Goal: Task Accomplishment & Management: Manage account settings

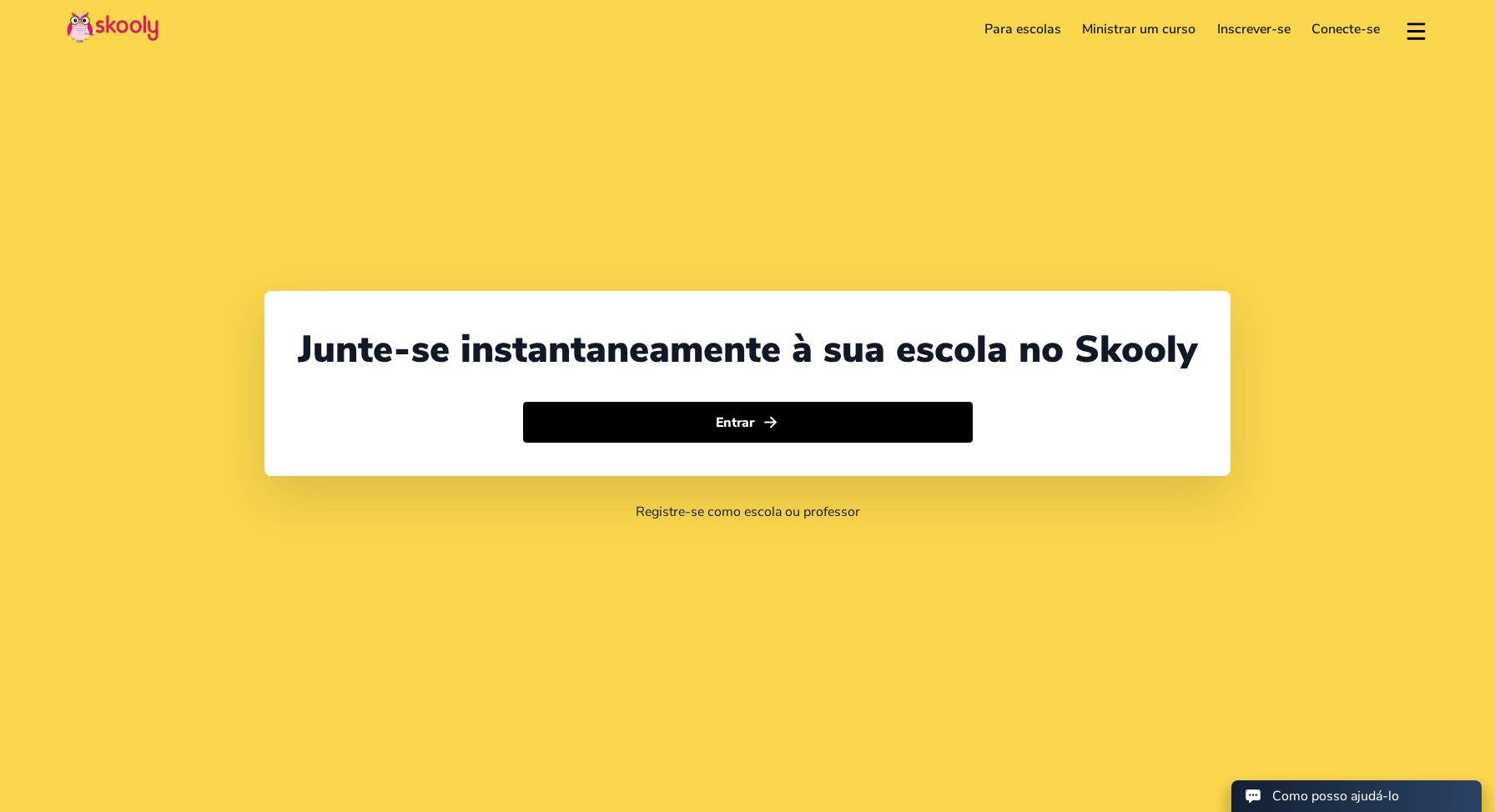
select select "351"
select select "[GEOGRAPHIC_DATA]"
select select "Europe/[GEOGRAPHIC_DATA]"
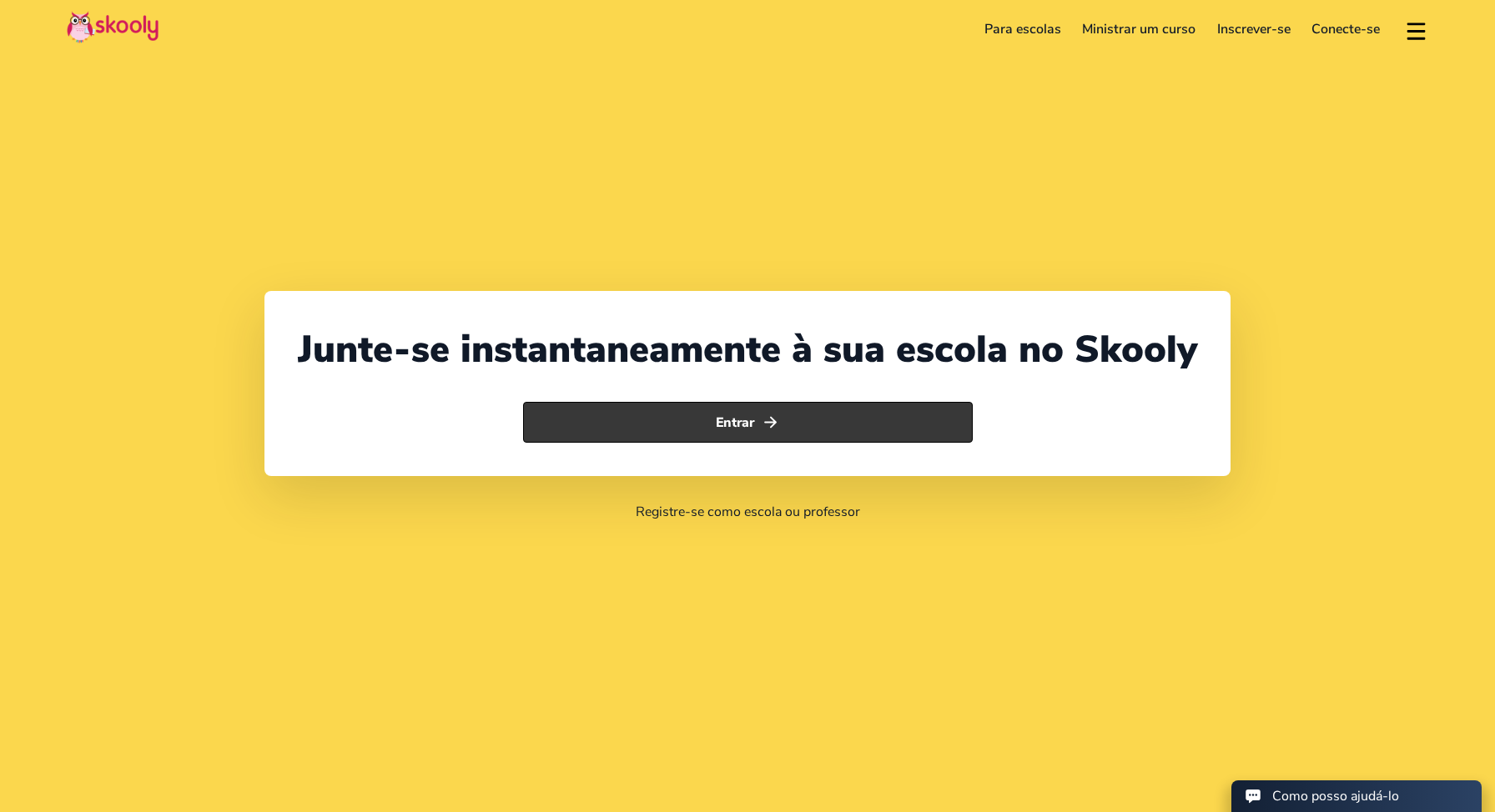
click at [894, 423] on button "Entrar" at bounding box center [748, 422] width 450 height 42
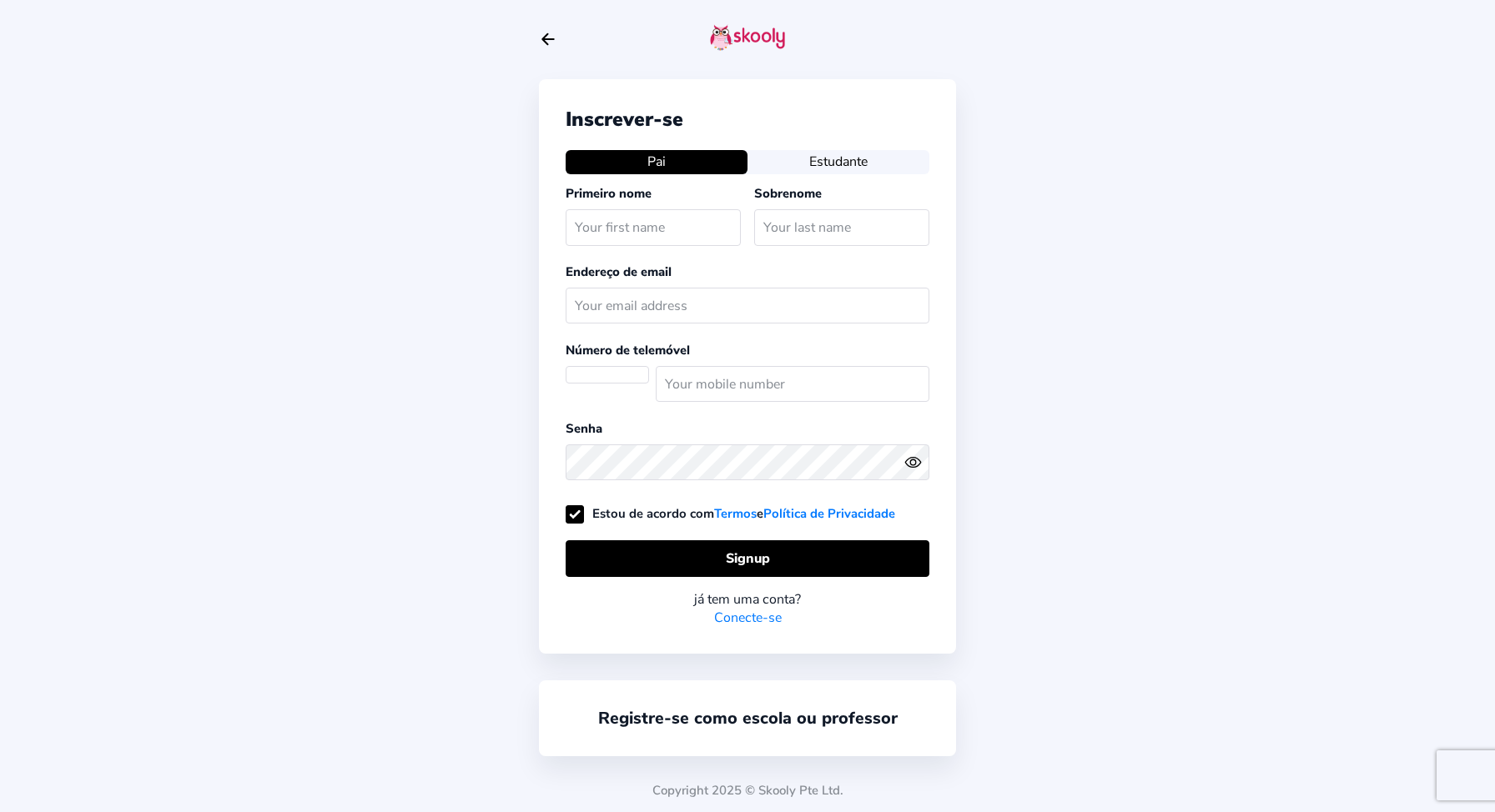
select select "PT"
click at [653, 226] on input "text" at bounding box center [653, 227] width 175 height 36
type input "Gabriela"
type input "Coelho Dias"
type input "[EMAIL_ADDRESS][DOMAIN_NAME]"
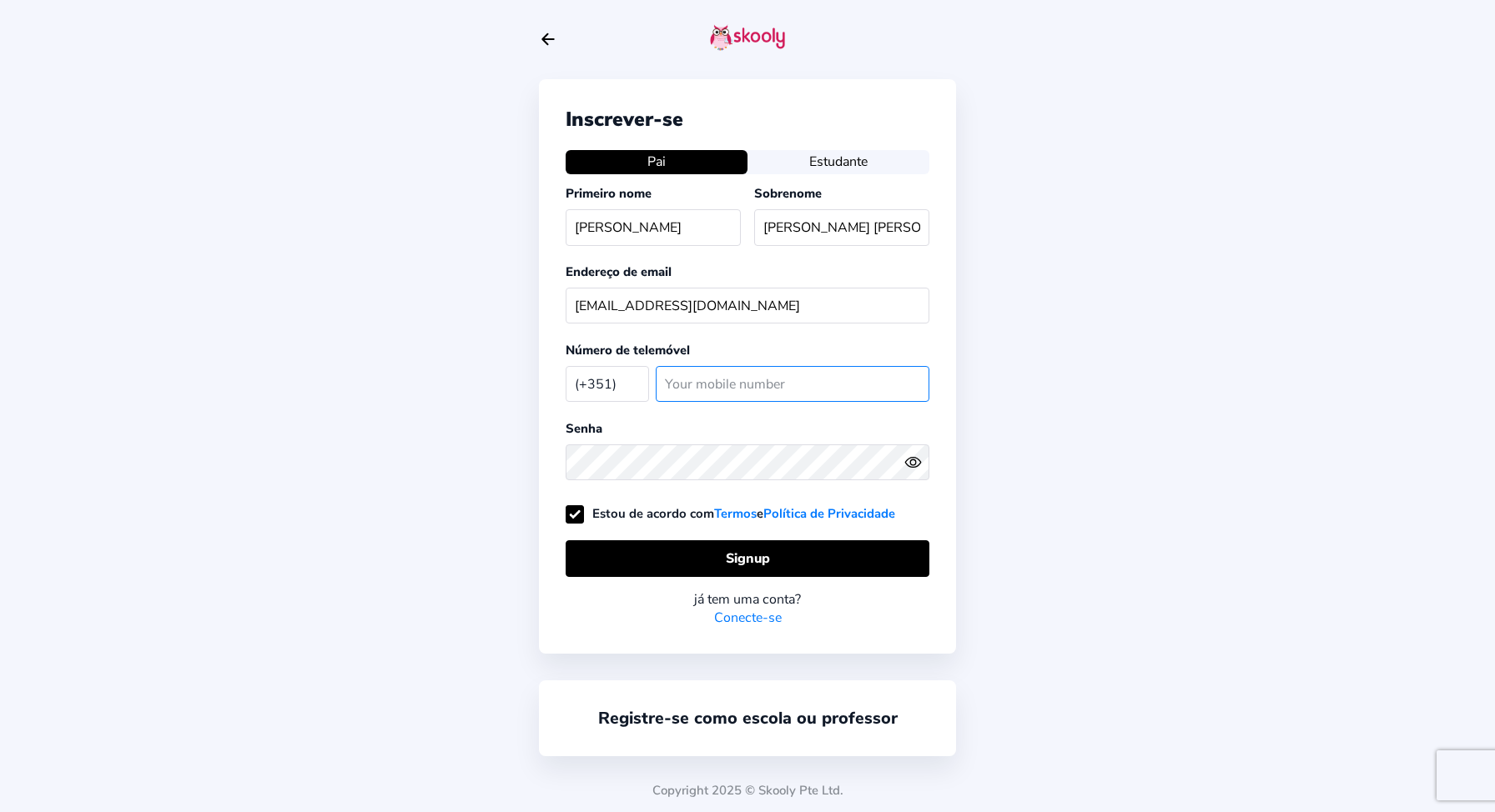
type input "910122707"
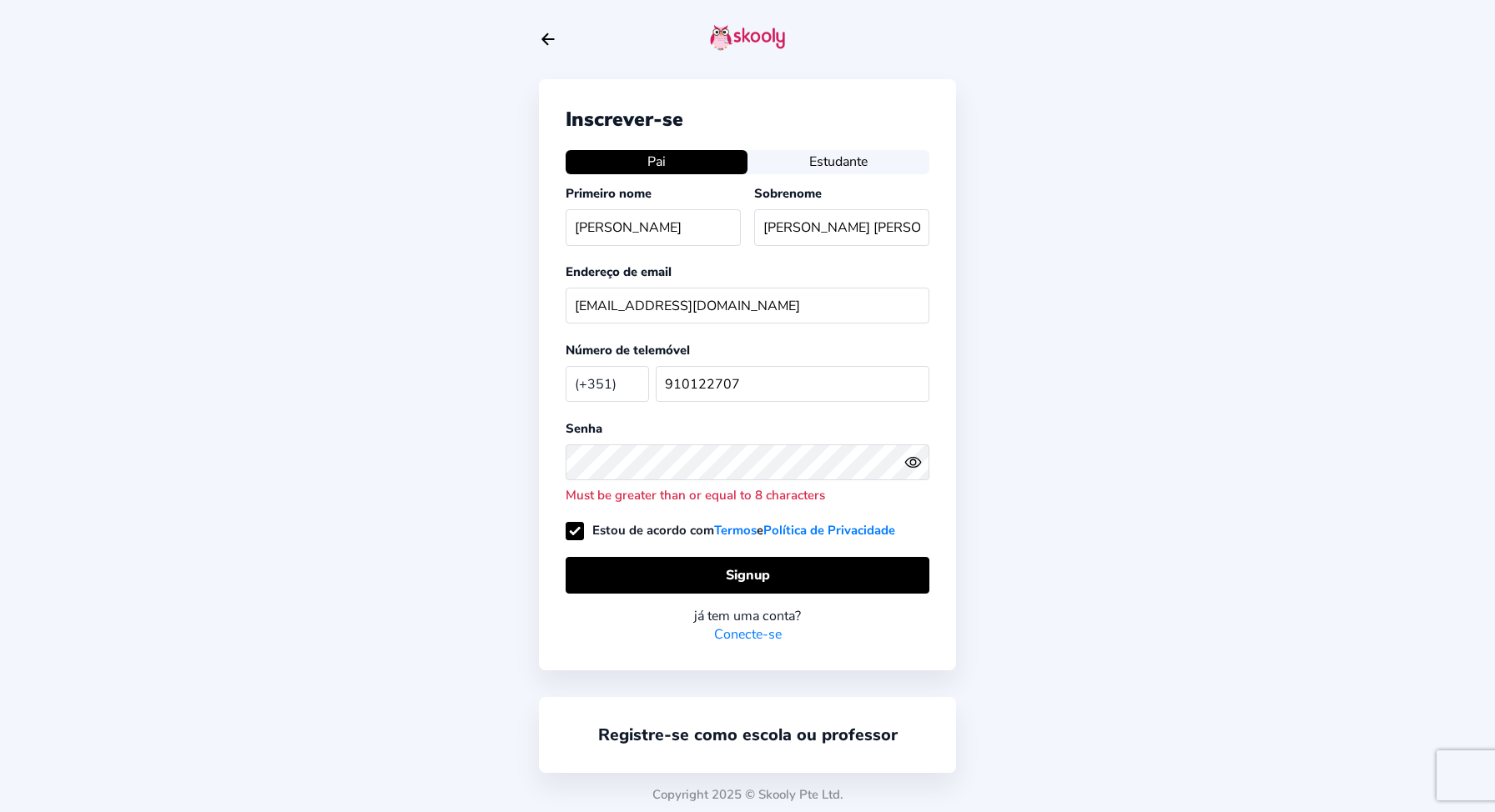
click at [906, 462] on icon "eye outline" at bounding box center [912, 463] width 15 height 10
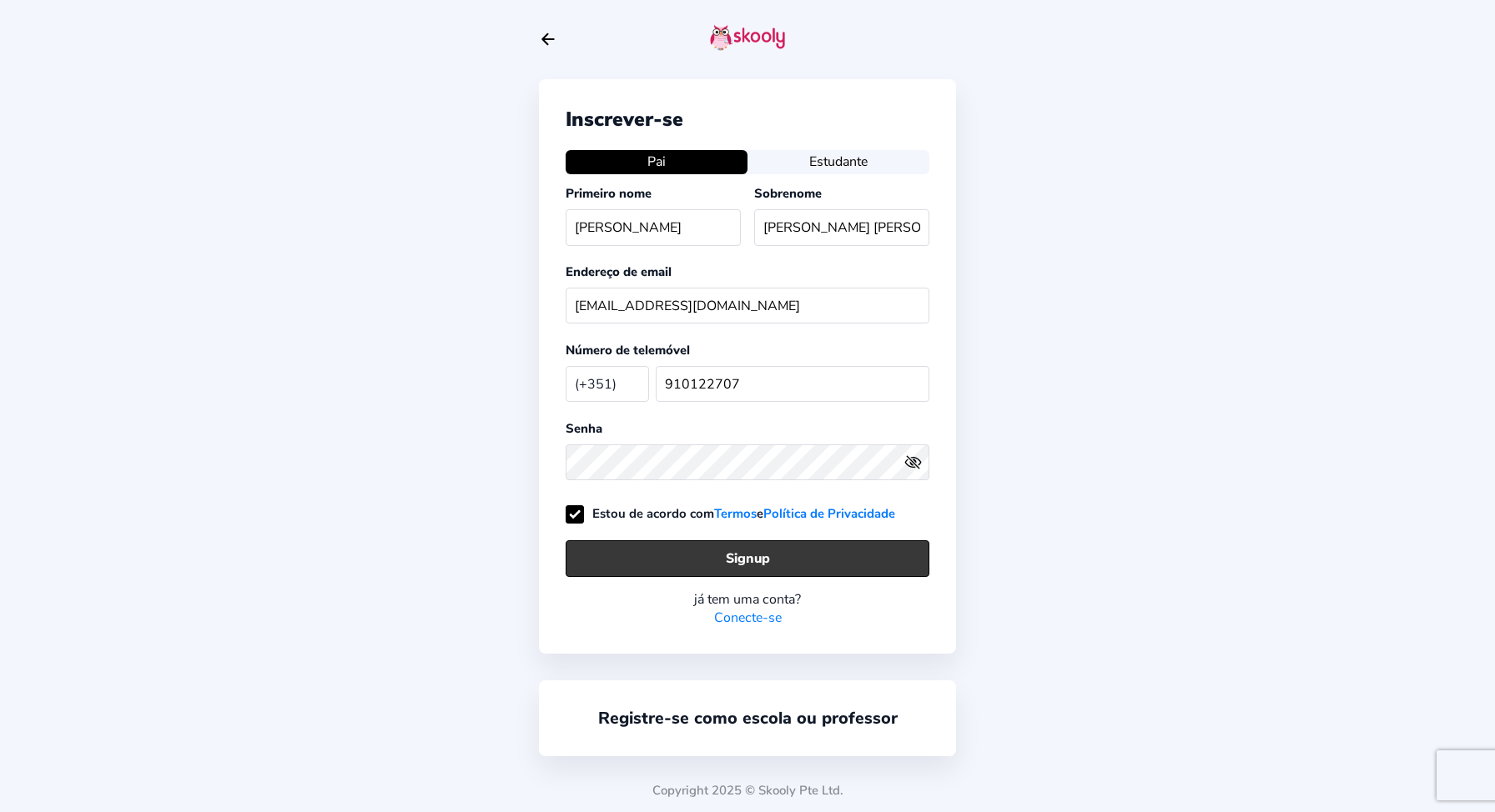
click at [768, 562] on button "Signup" at bounding box center [748, 558] width 364 height 36
click at [760, 615] on link "Conecte-se" at bounding box center [748, 618] width 67 height 19
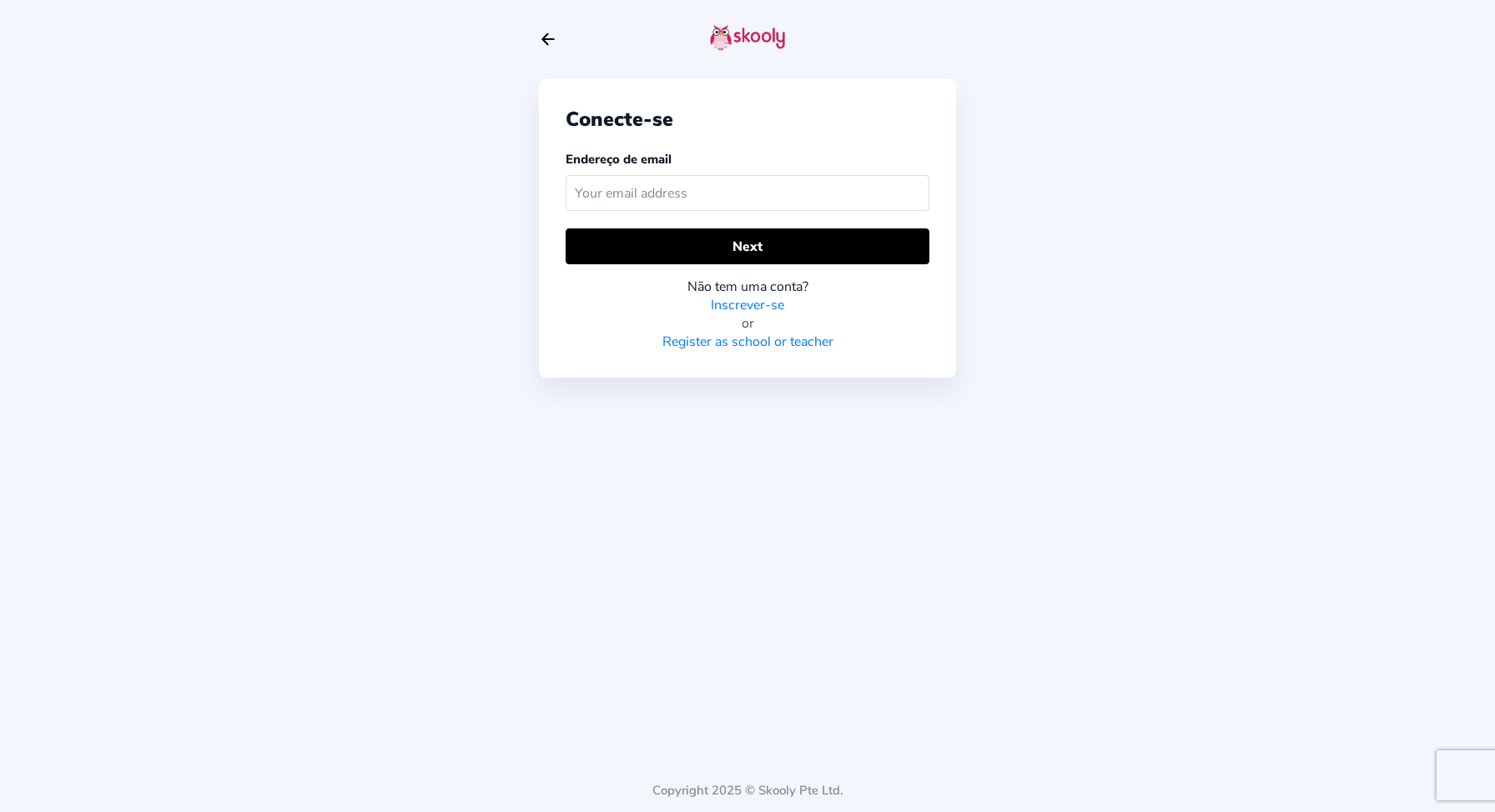
click at [673, 191] on input "text" at bounding box center [748, 193] width 364 height 36
type input "[EMAIL_ADDRESS][DOMAIN_NAME]"
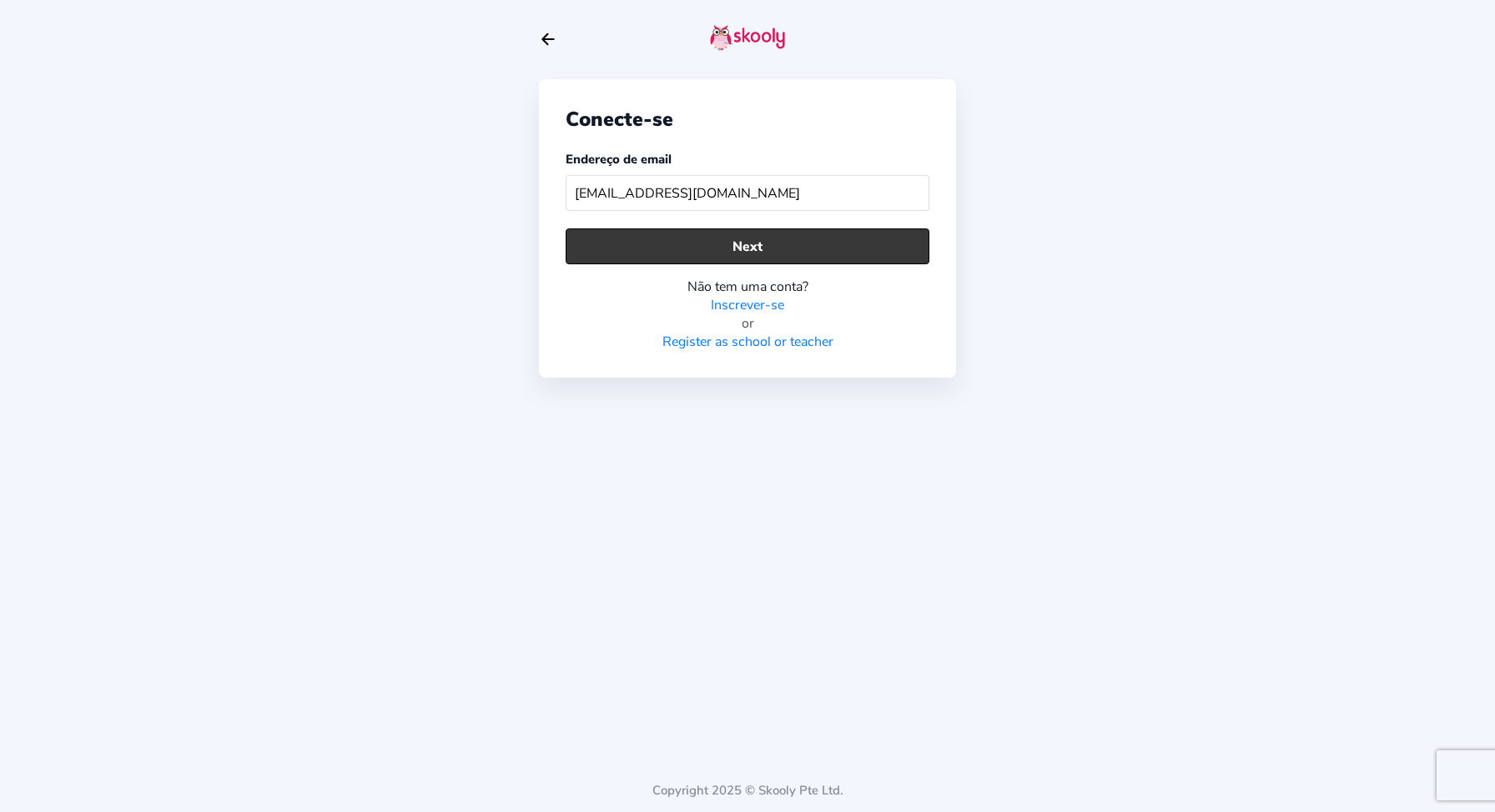
click at [713, 243] on button "Next" at bounding box center [748, 246] width 364 height 36
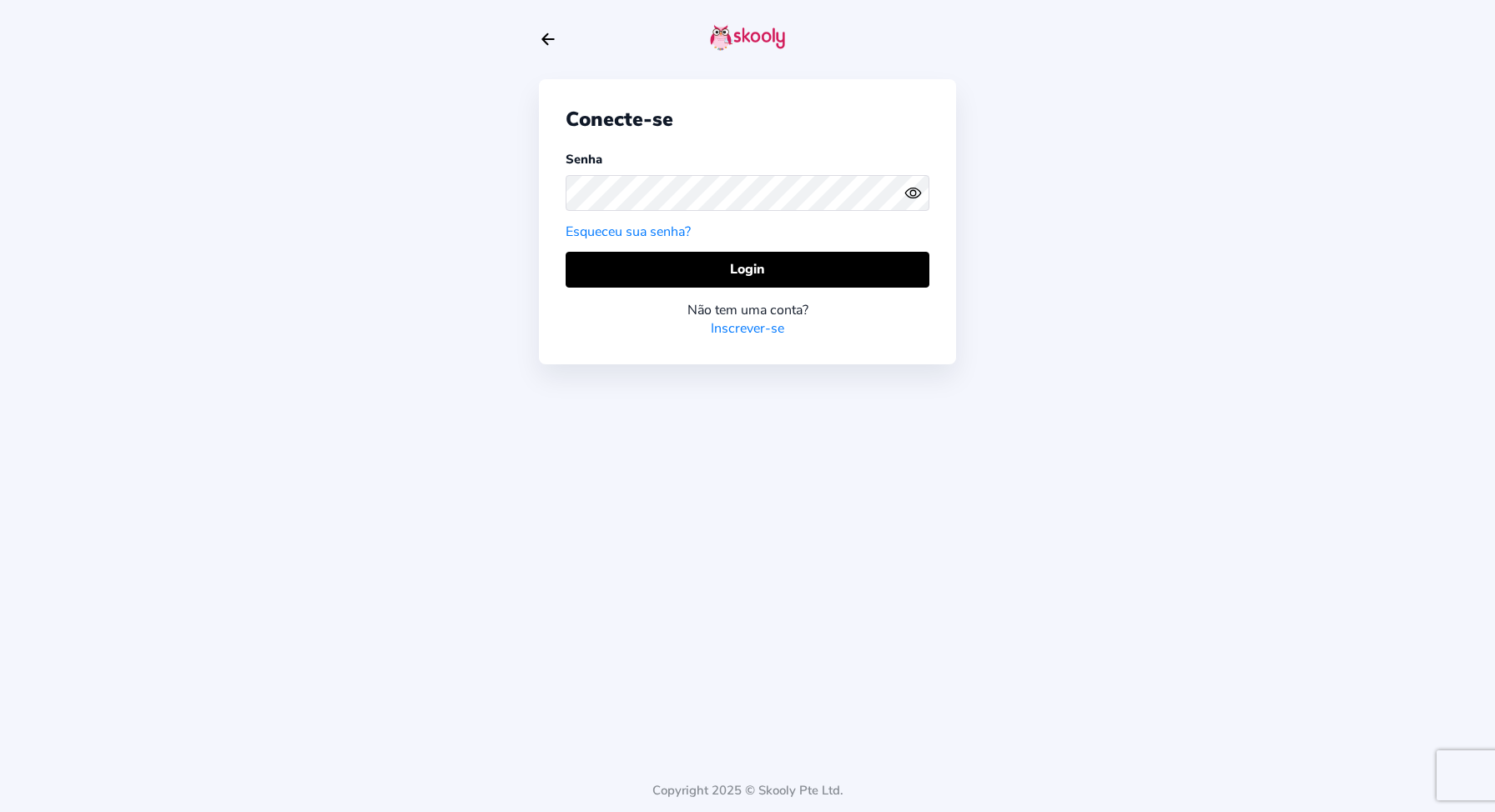
click at [915, 190] on icon "Eye" at bounding box center [913, 193] width 18 height 18
click at [713, 270] on button "Login" at bounding box center [748, 270] width 364 height 36
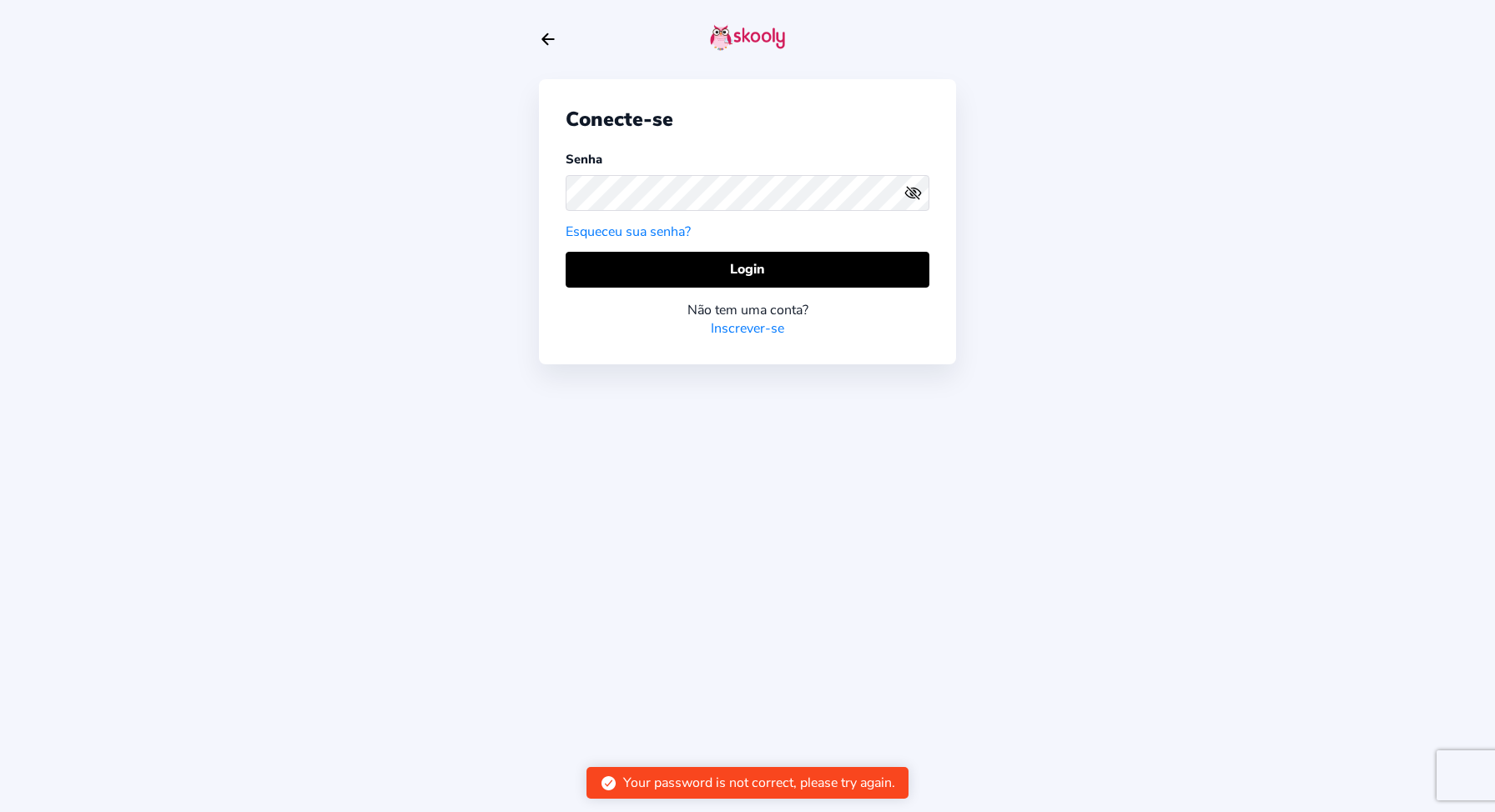
click at [645, 226] on link "Esqueceu sua senha?" at bounding box center [628, 231] width 126 height 19
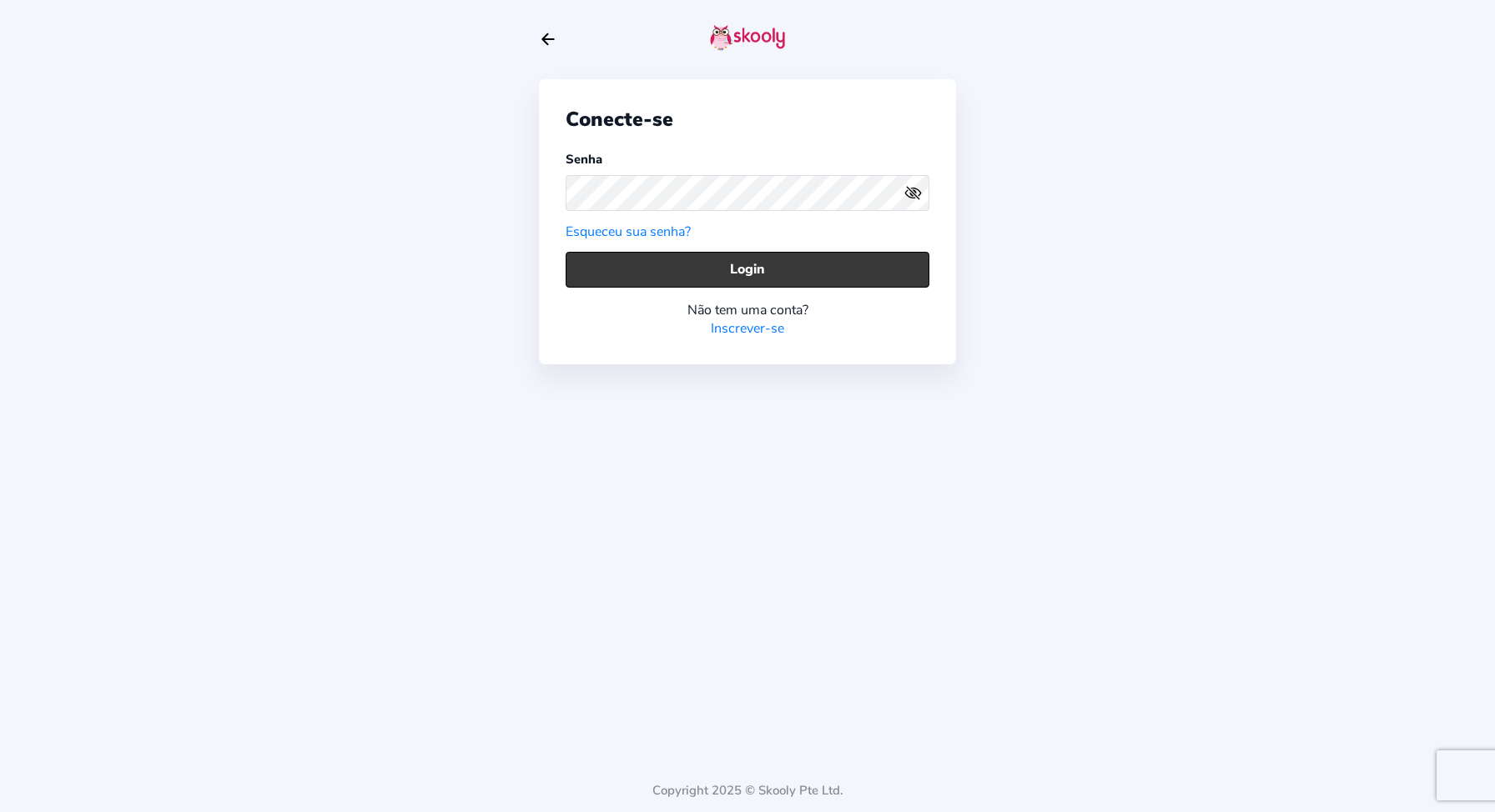
click at [764, 274] on button "Login" at bounding box center [748, 270] width 364 height 36
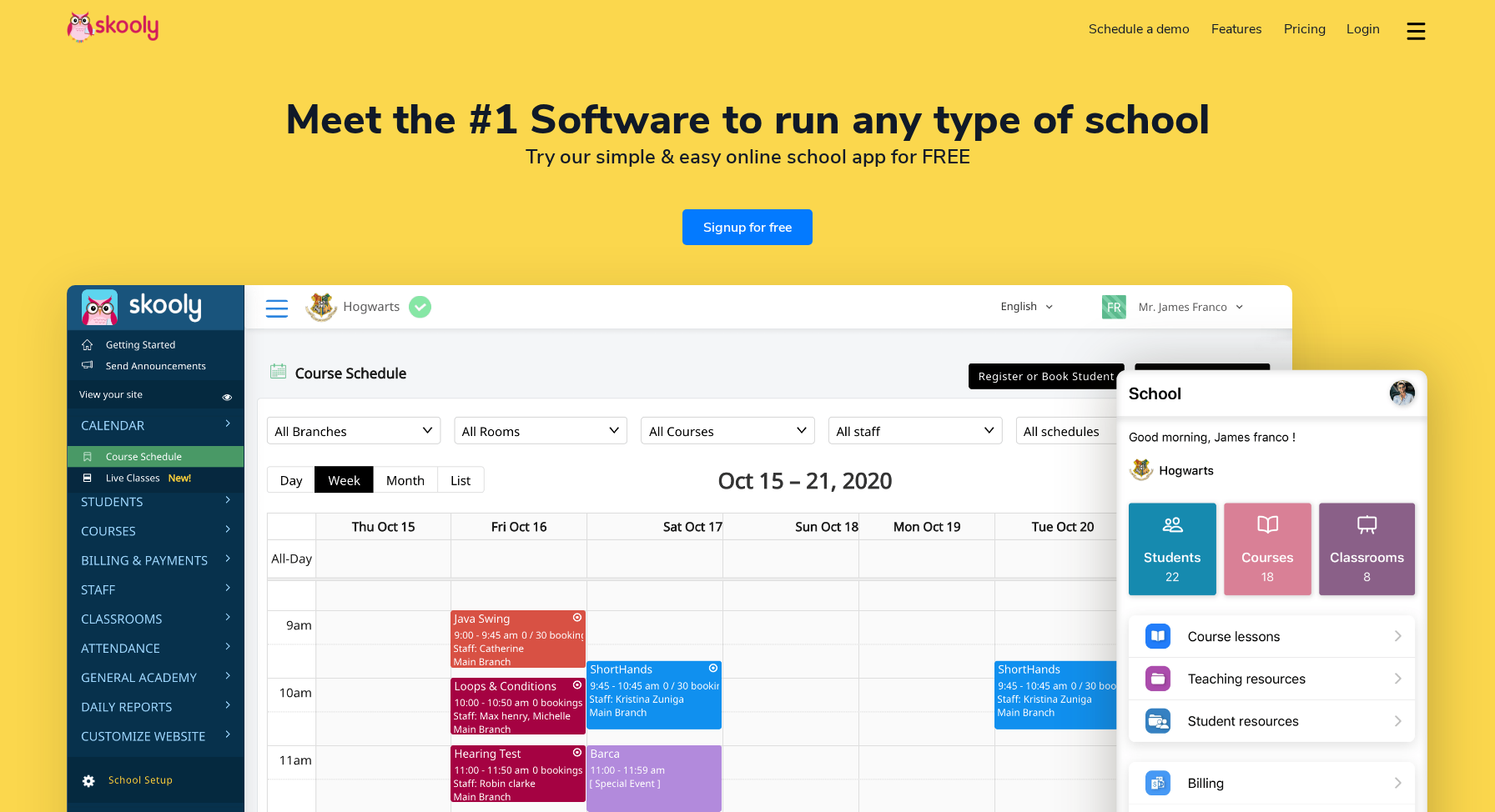
select select "en"
select select "351"
select select "Portugal"
select select "Europe/Lisbon"
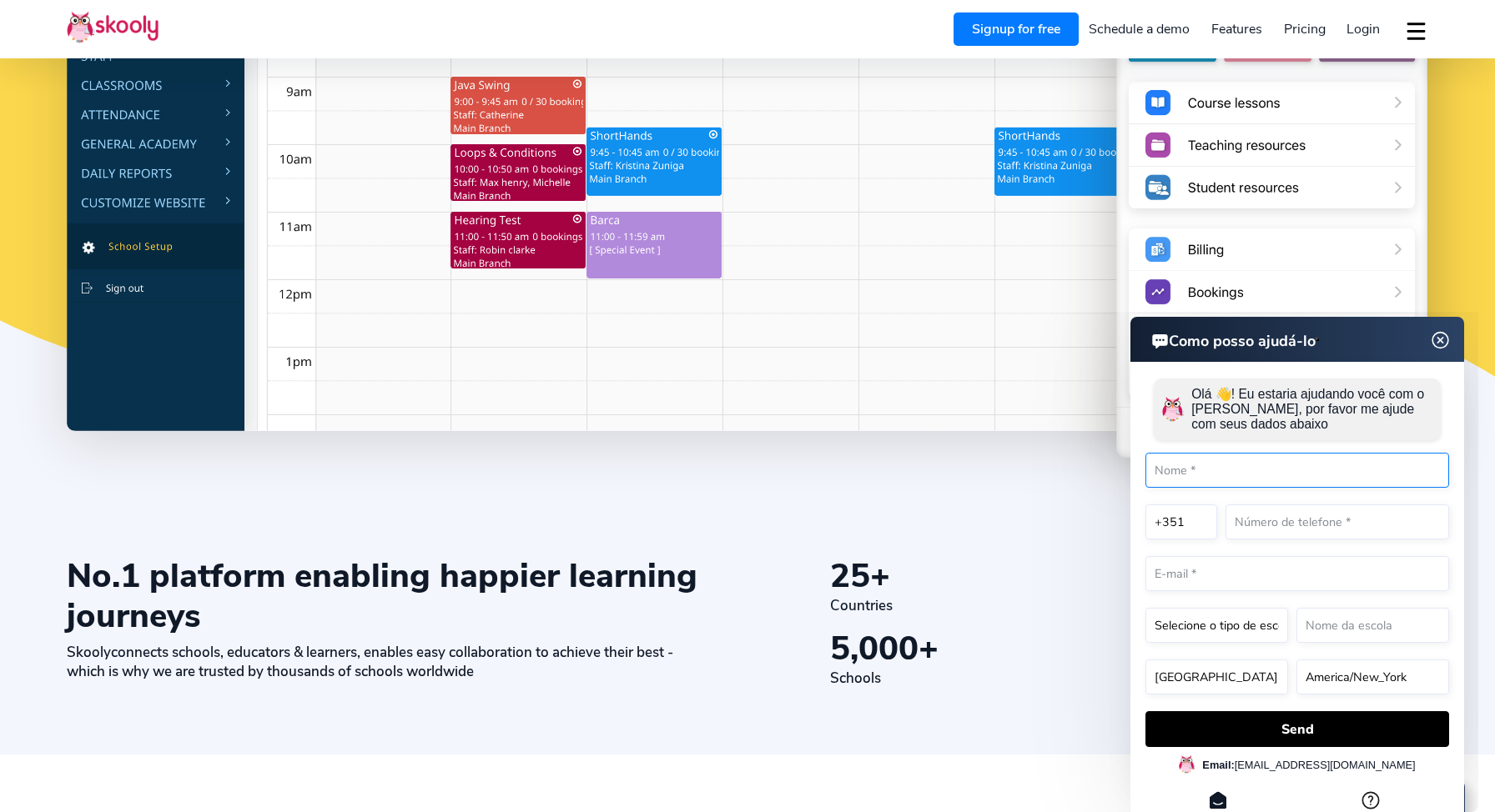
scroll to position [15, 0]
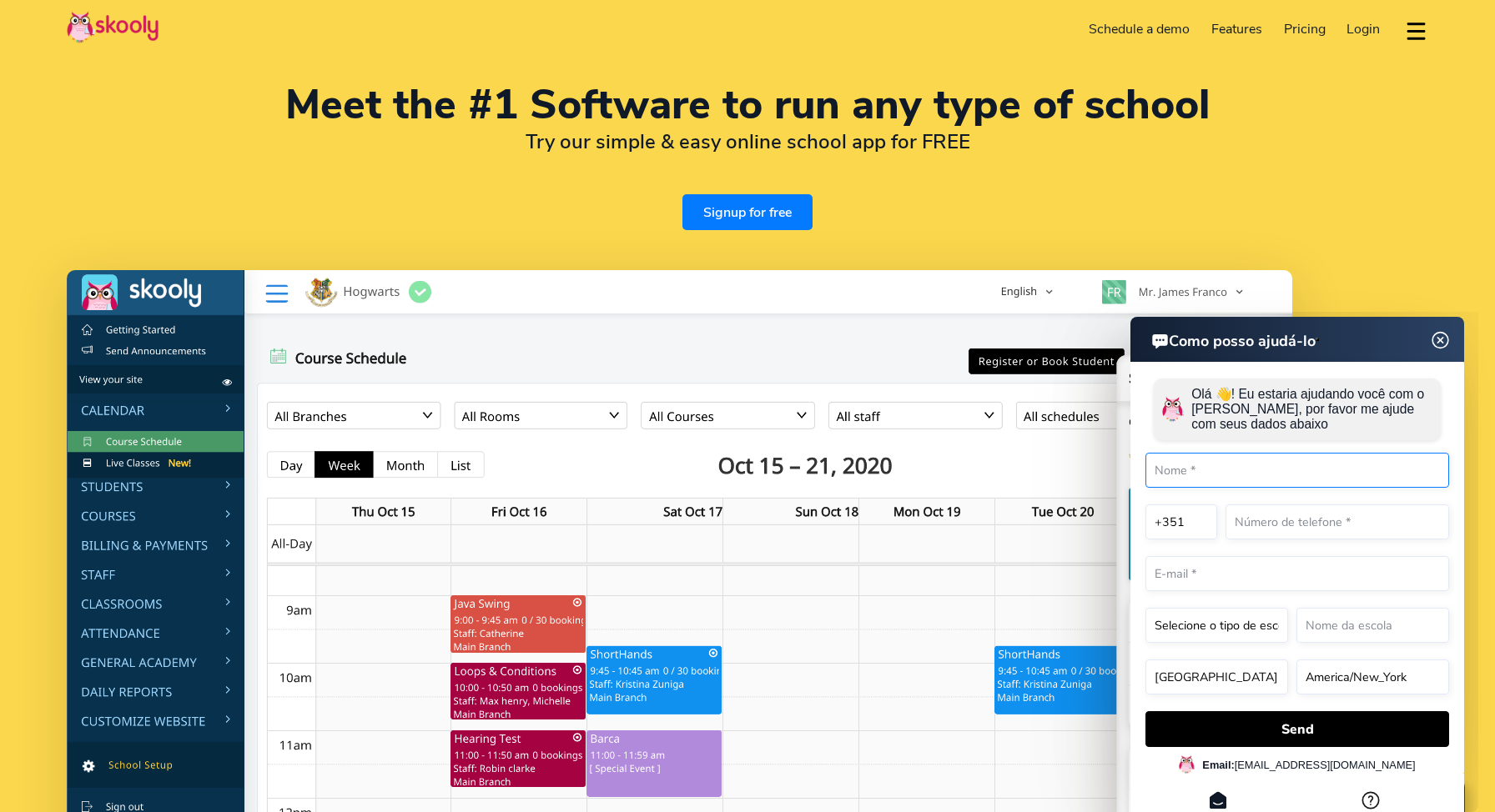
click at [1261, 471] on input "text" at bounding box center [1297, 470] width 304 height 35
type input "GABRIELA COELHO DIAS"
type input "910122707"
type input "[EMAIL_ADDRESS][DOMAIN_NAME]"
click at [1330, 629] on input "text" at bounding box center [1373, 625] width 152 height 35
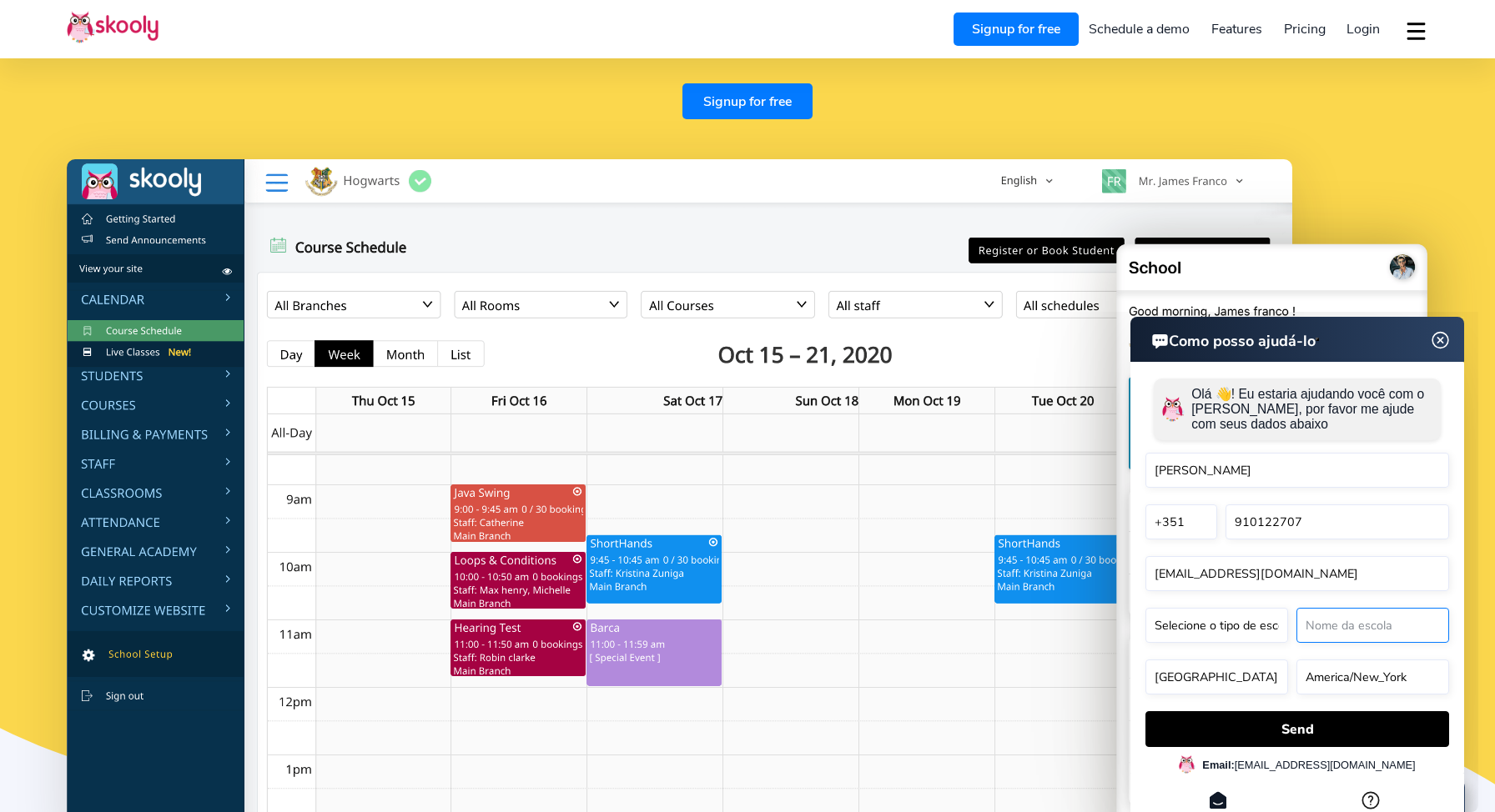
scroll to position [369, 0]
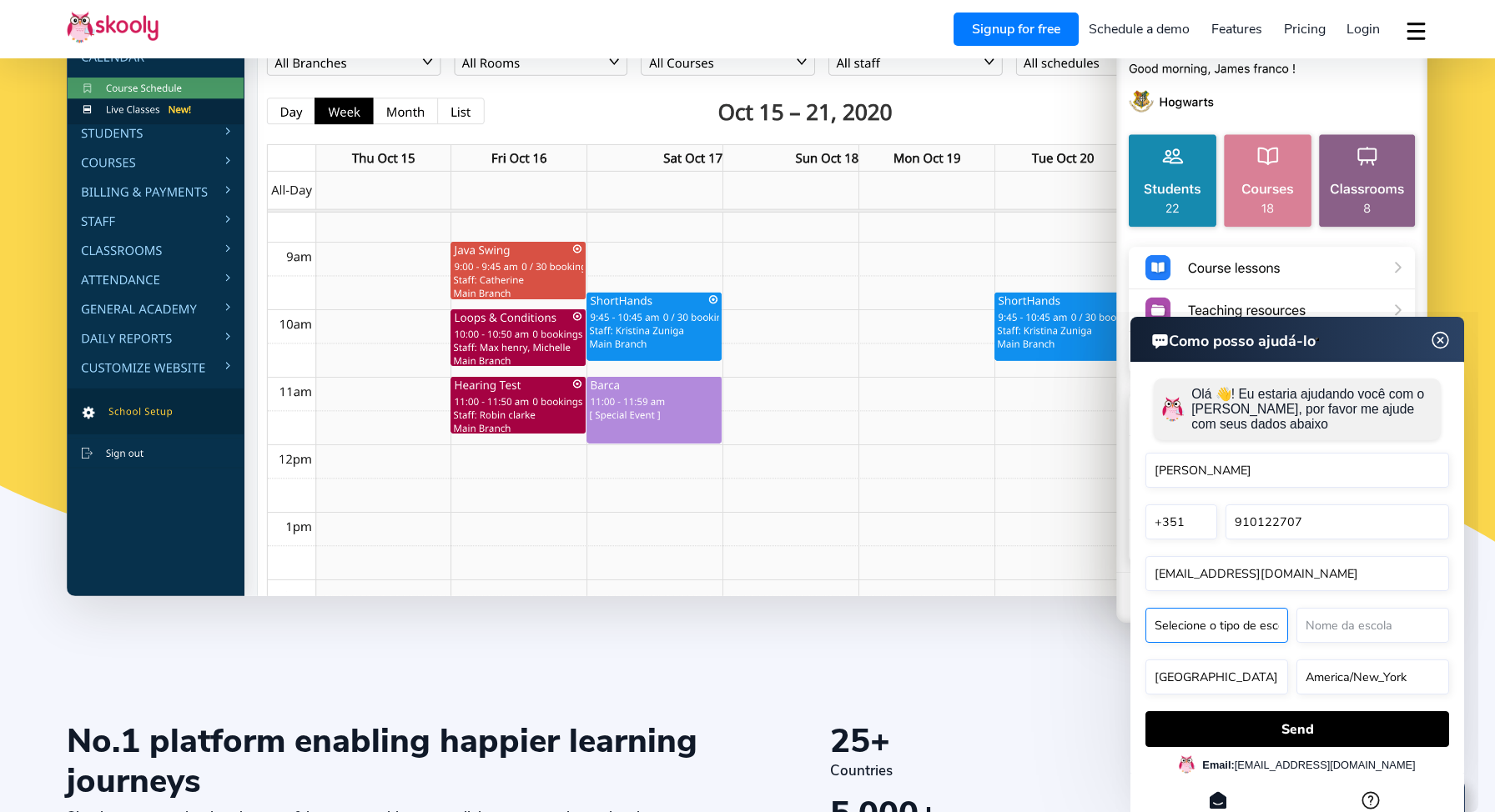
click at [1254, 632] on select "Selecione o tipo de escola* Preschool Childcare K12 or primary school Academy O…" at bounding box center [1217, 625] width 142 height 35
click at [1233, 626] on select "Selecione o tipo de escola* Preschool Childcare K12 or primary school Academy O…" at bounding box center [1217, 625] width 142 height 35
select select "Sports school"
click at [1348, 634] on input "text" at bounding box center [1373, 625] width 152 height 35
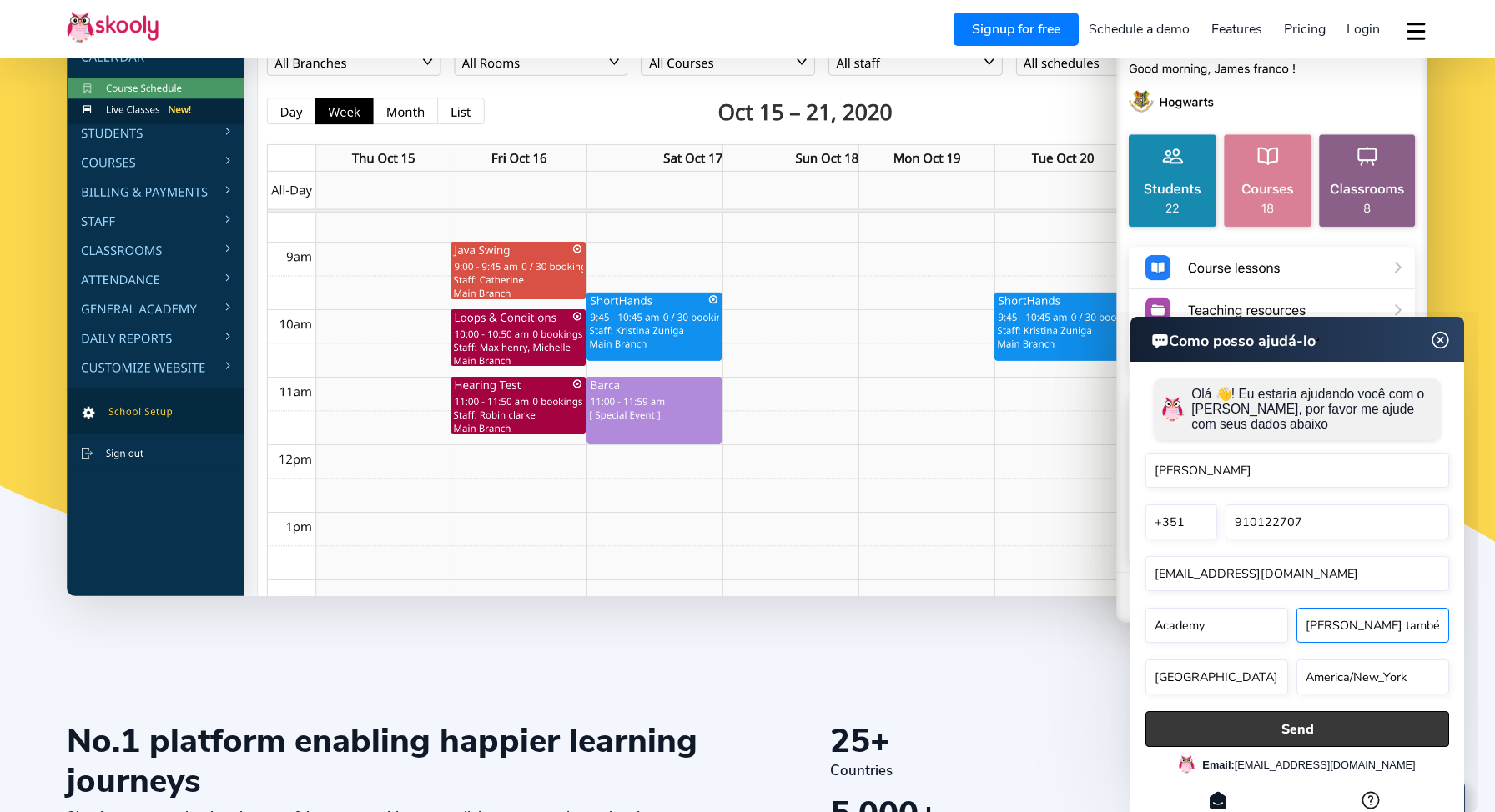
type input "Maes também treinam"
click at [1395, 738] on button "Send" at bounding box center [1297, 729] width 304 height 36
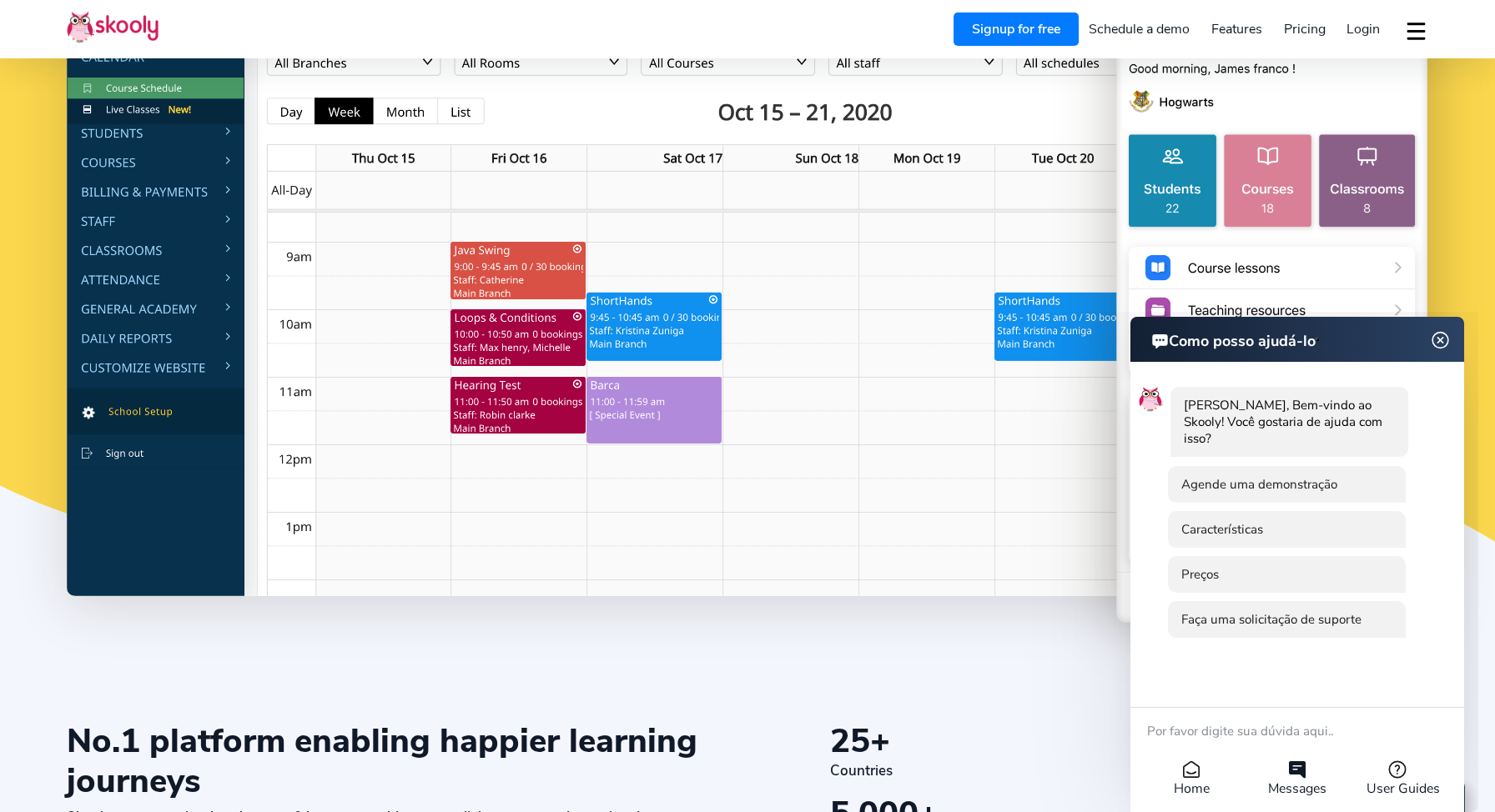
click at [1447, 340] on img at bounding box center [1441, 340] width 32 height 21
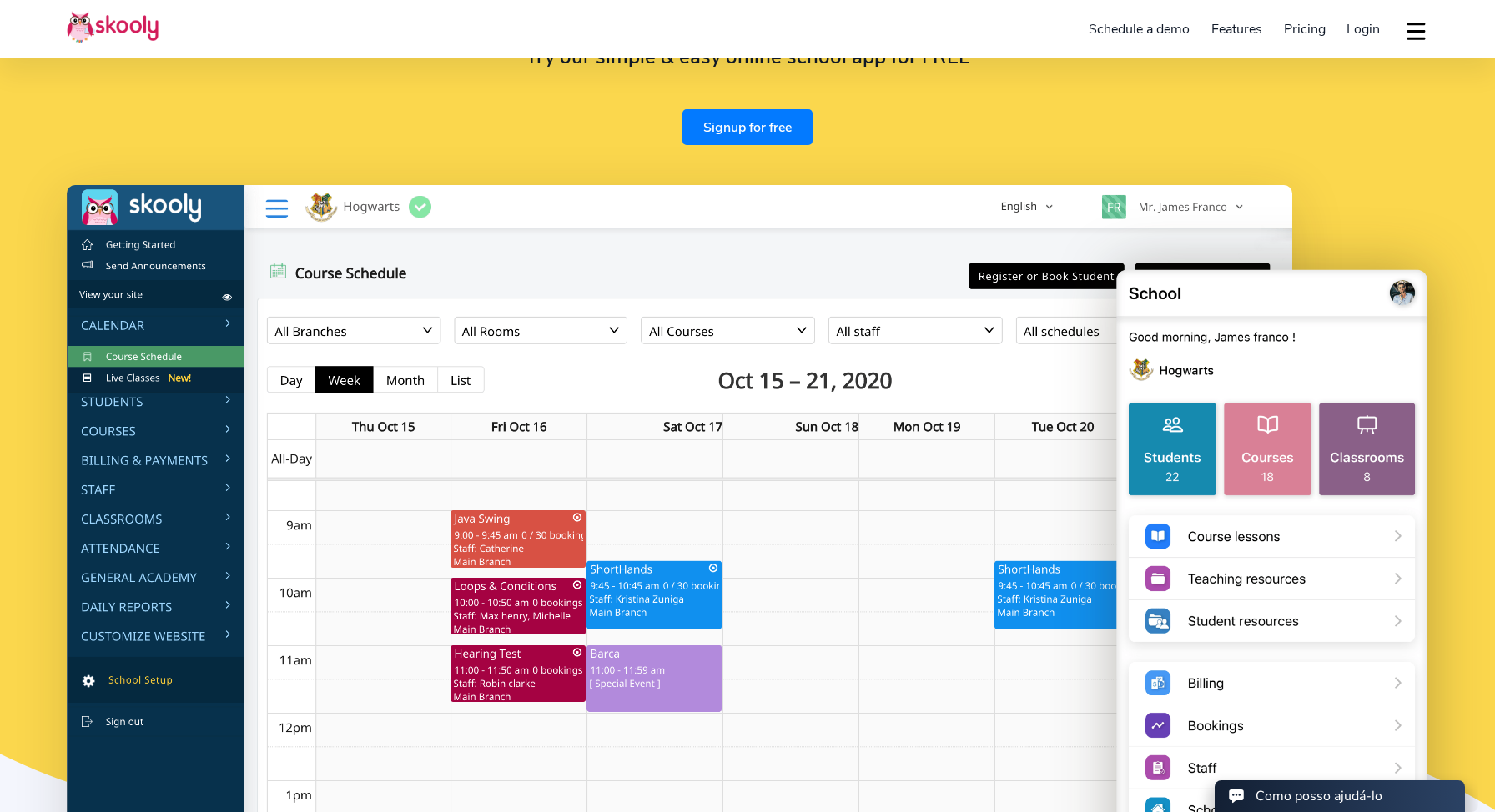
scroll to position [101, 0]
click at [1361, 35] on span "Login" at bounding box center [1363, 29] width 34 height 19
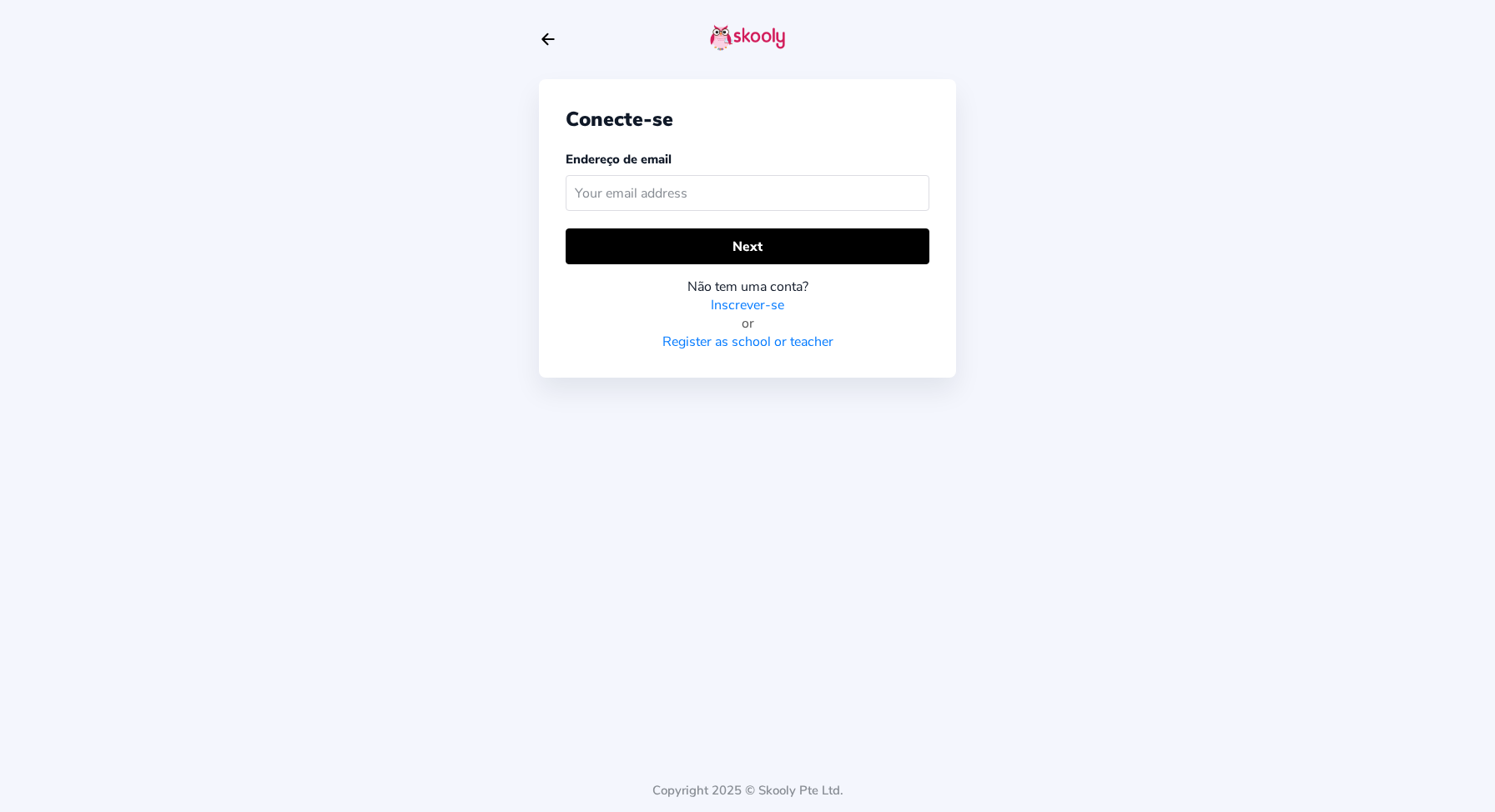
click at [775, 200] on input "text" at bounding box center [748, 193] width 364 height 36
type input "[EMAIL_ADDRESS][DOMAIN_NAME]"
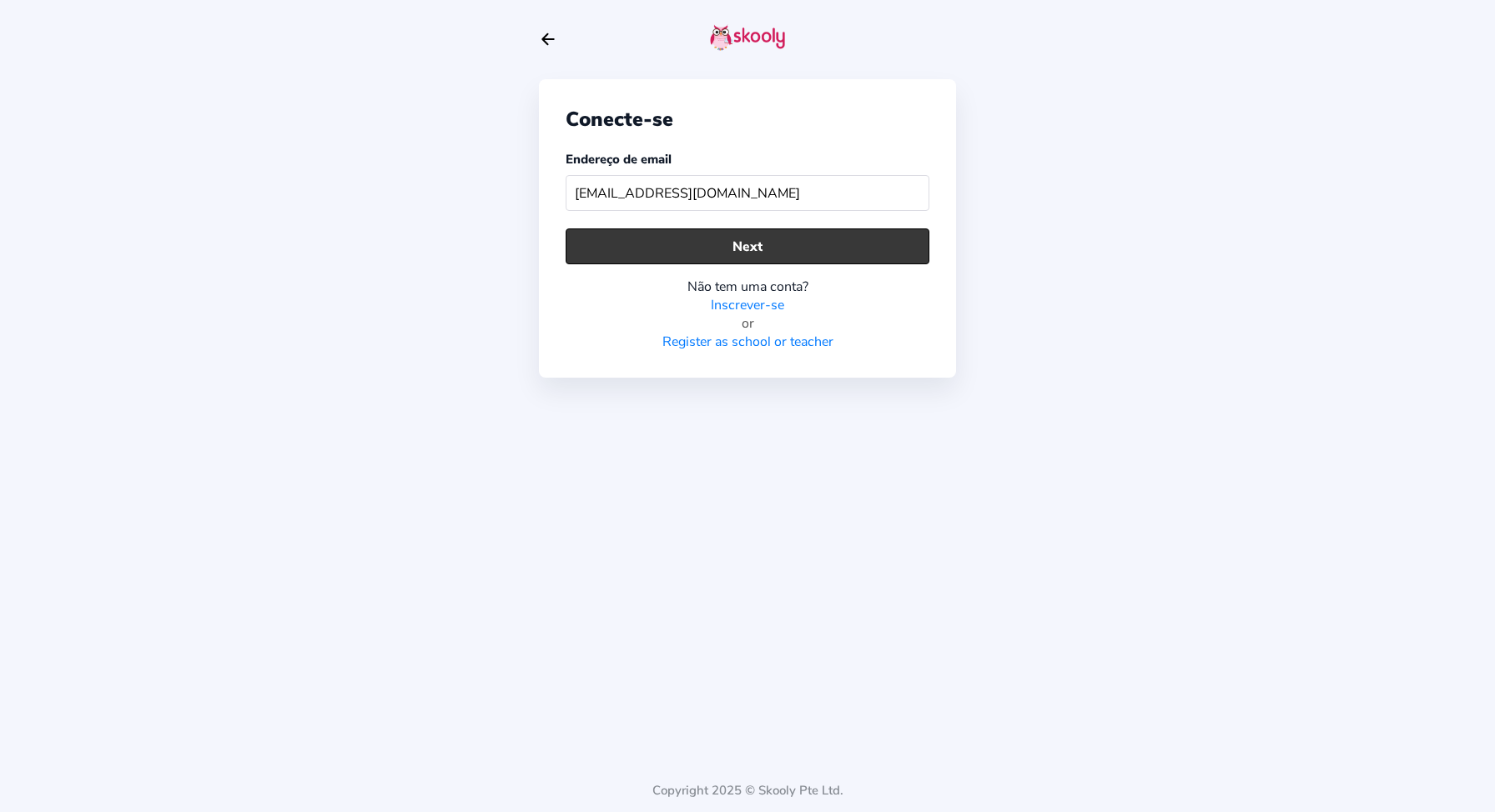
click at [783, 239] on button "Next" at bounding box center [748, 246] width 364 height 36
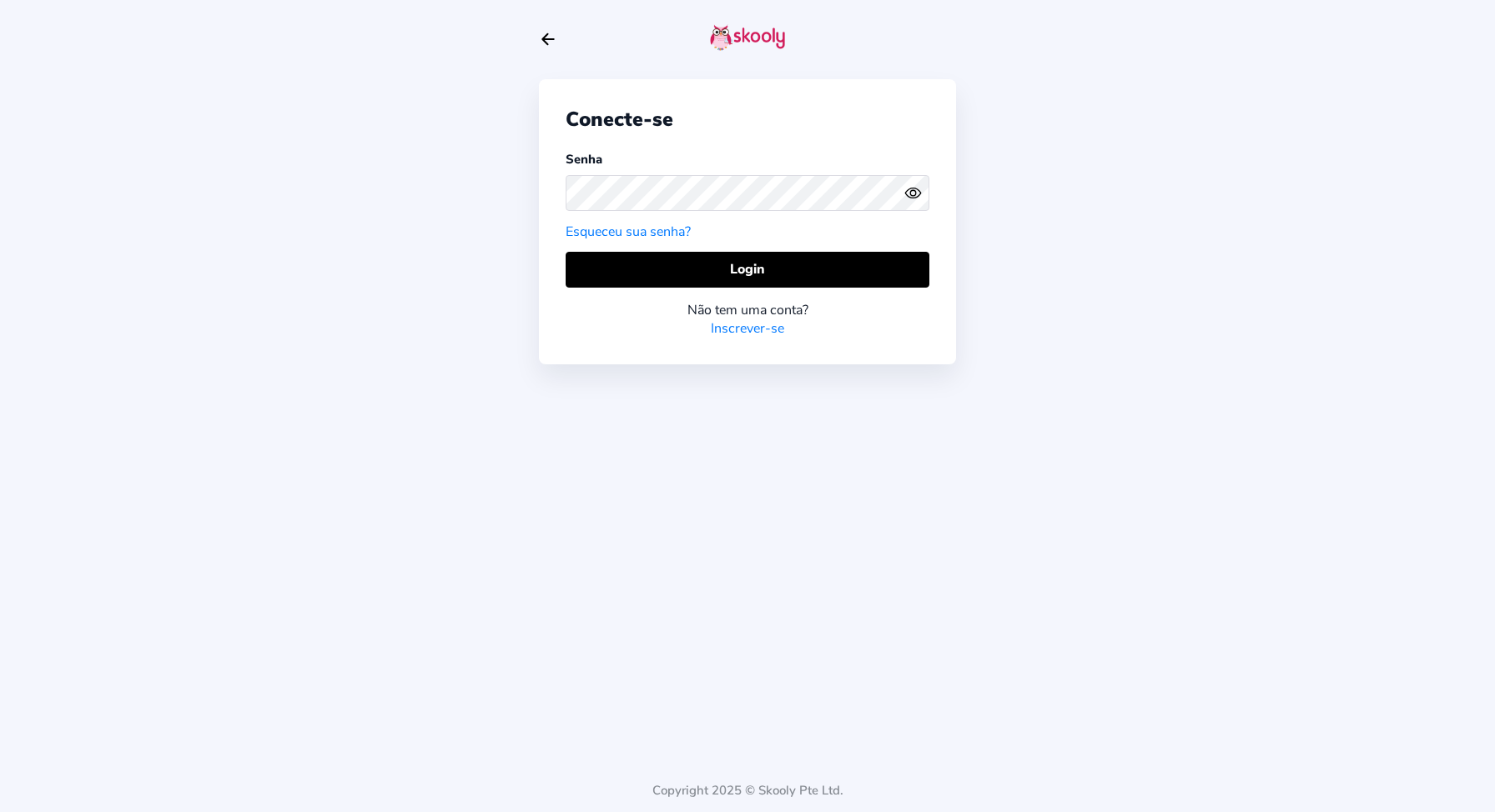
click at [919, 192] on icon "Eye" at bounding box center [913, 193] width 18 height 18
click at [747, 266] on button "Login" at bounding box center [748, 270] width 364 height 36
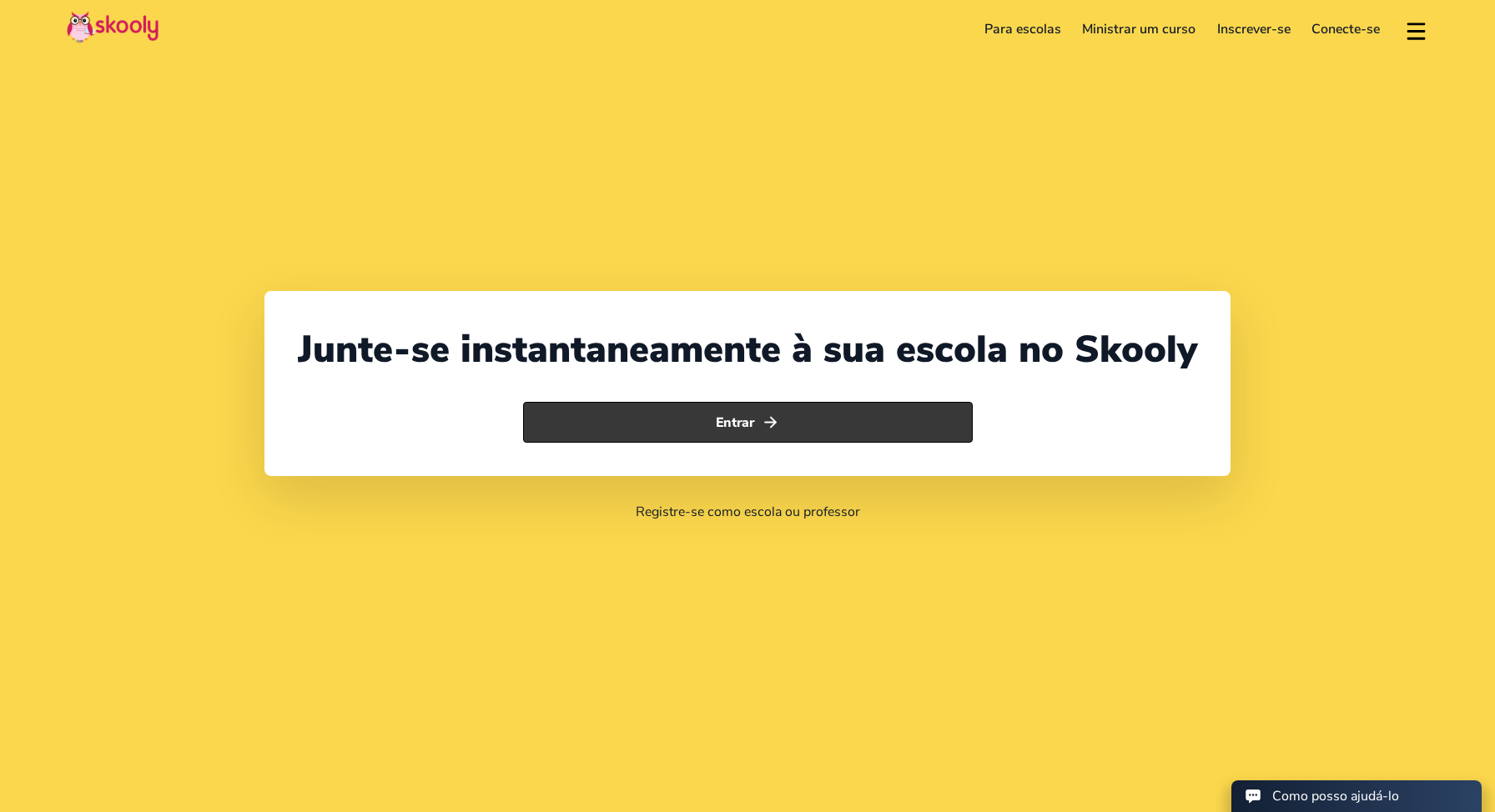
select select "351"
select select "[GEOGRAPHIC_DATA]"
select select "Europe/[GEOGRAPHIC_DATA]"
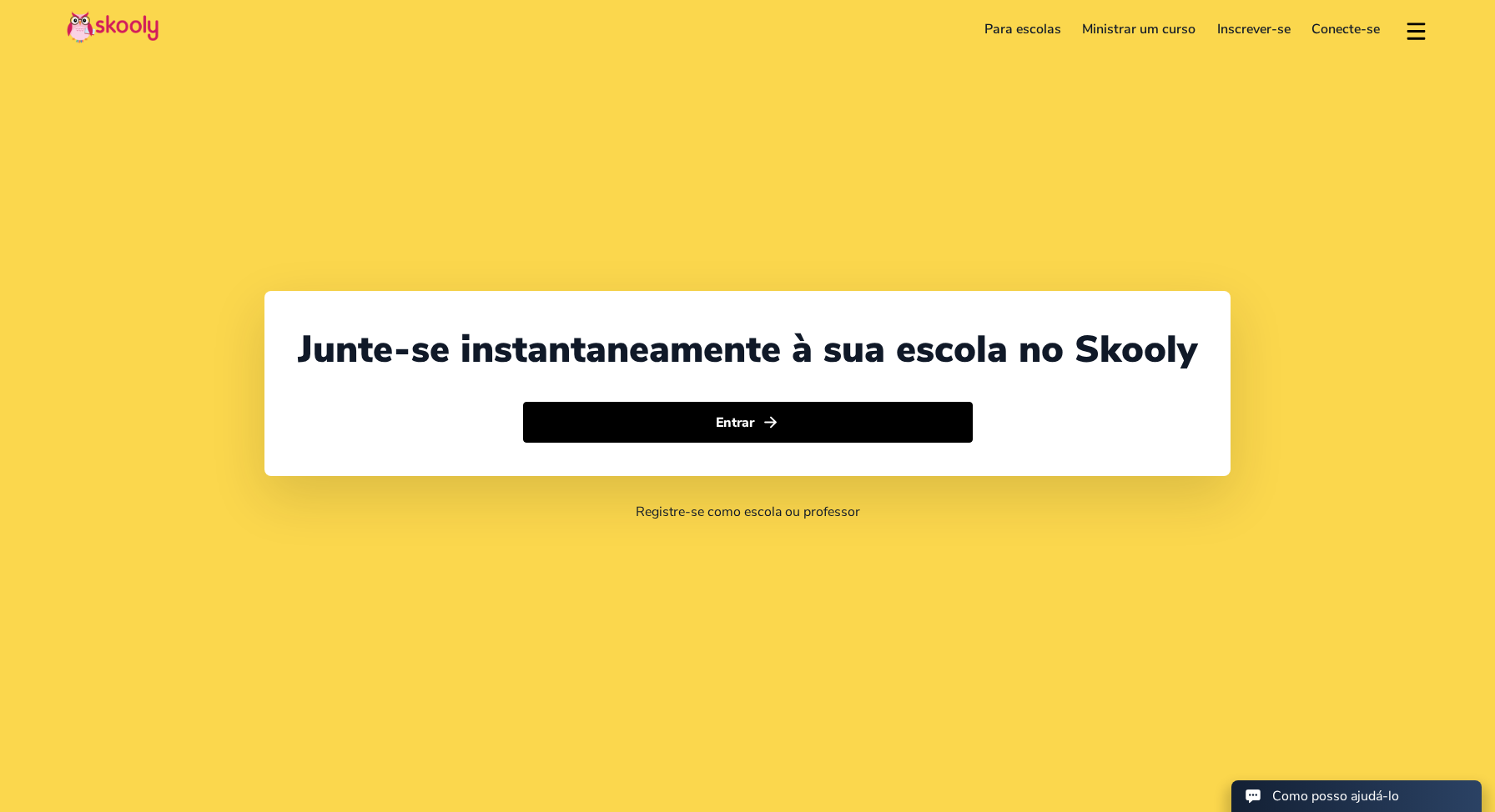
click at [1372, 30] on link "Conecte-se" at bounding box center [1347, 29] width 90 height 27
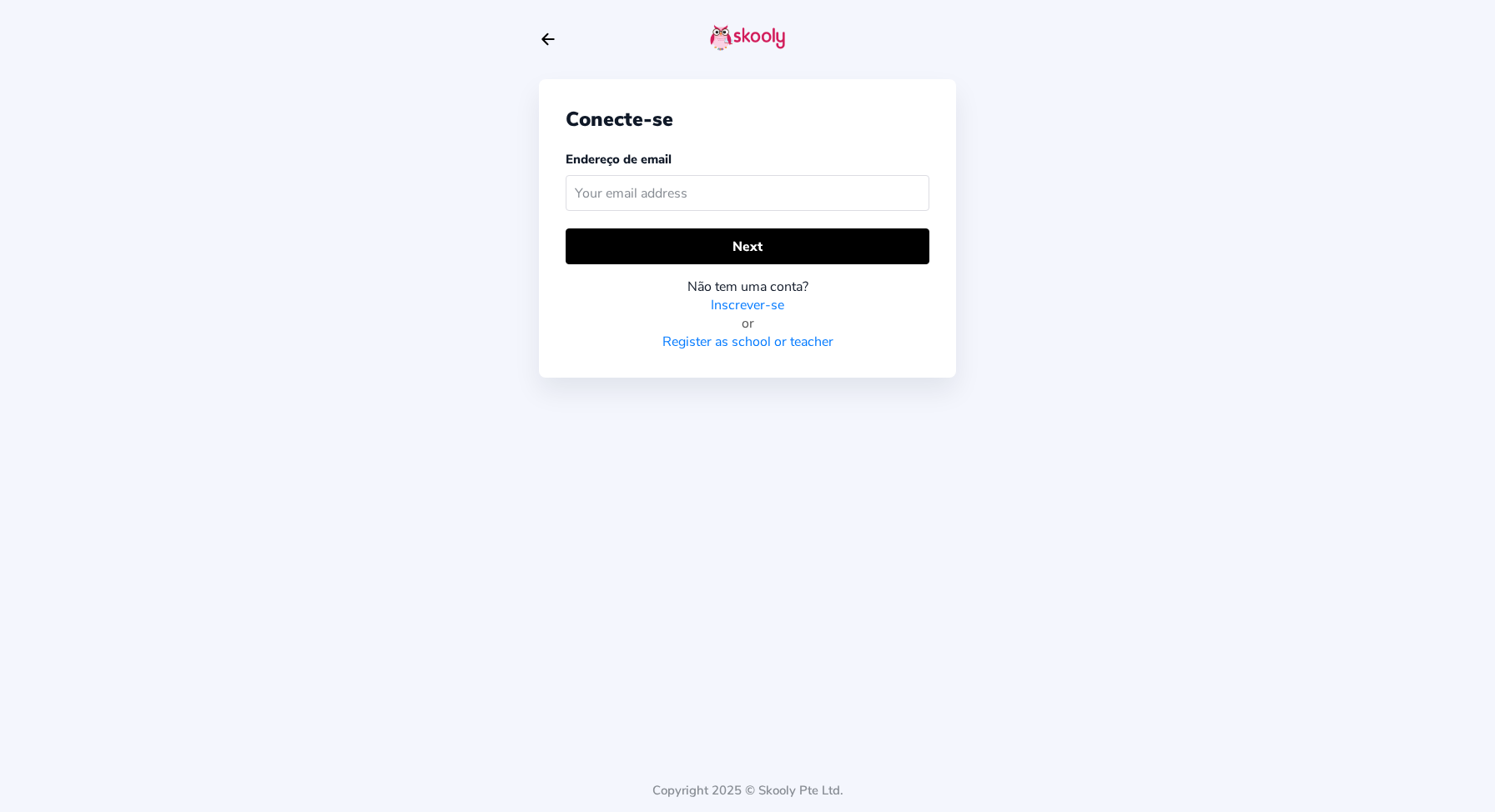
click at [736, 189] on input "text" at bounding box center [748, 193] width 364 height 36
type input "[EMAIL_ADDRESS][DOMAIN_NAME]"
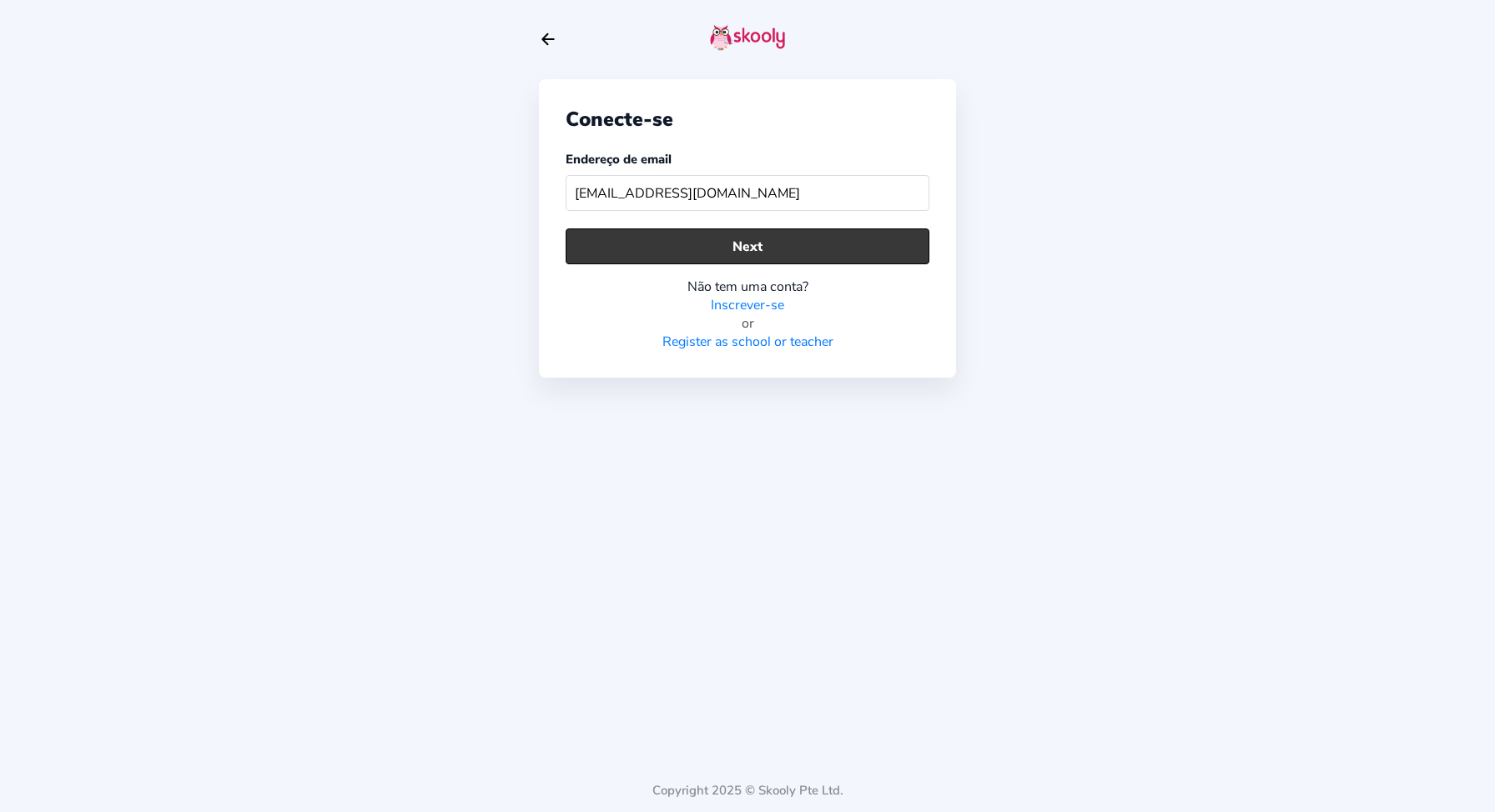
click at [749, 258] on button "Next" at bounding box center [748, 246] width 364 height 36
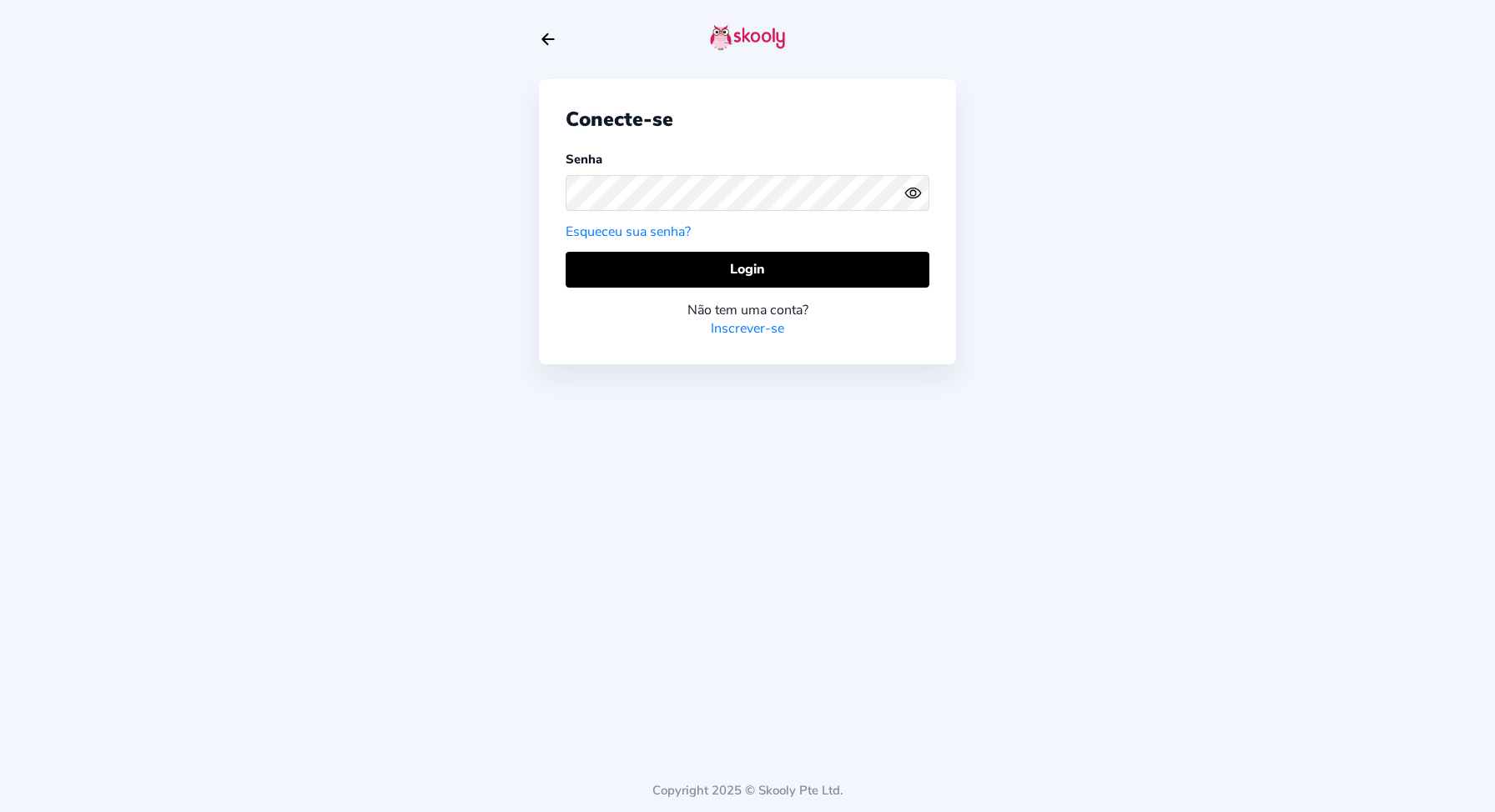
click at [919, 201] on icon "Eye" at bounding box center [913, 193] width 18 height 18
click at [690, 272] on button "Login" at bounding box center [748, 270] width 364 height 36
